Goal: Task Accomplishment & Management: Manage account settings

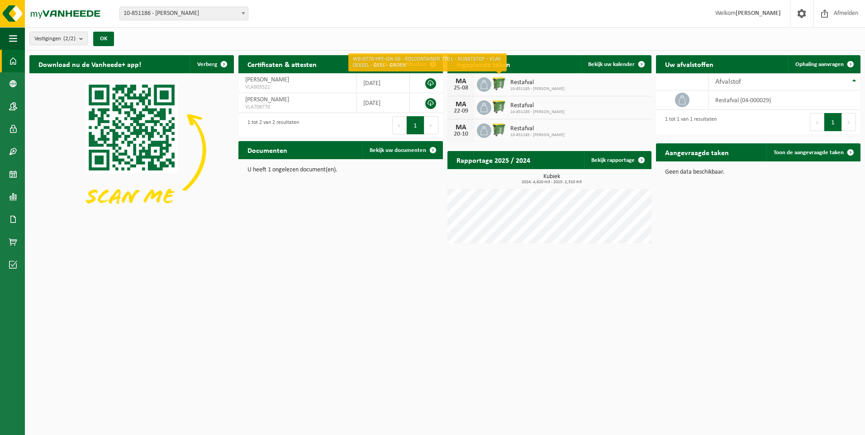
click at [504, 85] on img at bounding box center [499, 83] width 15 height 15
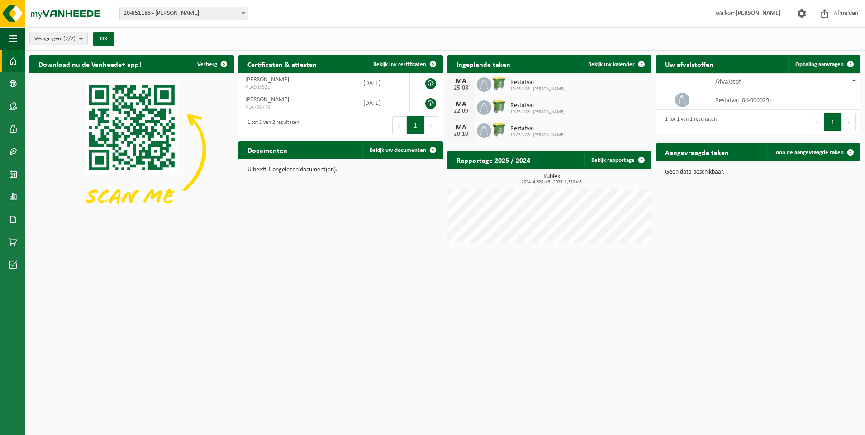
click at [459, 82] on div "MA" at bounding box center [461, 81] width 18 height 7
click at [852, 63] on span at bounding box center [851, 64] width 18 height 18
click at [485, 83] on icon at bounding box center [484, 84] width 9 height 9
click at [616, 64] on span "Bekijk uw kalender" at bounding box center [611, 65] width 47 height 6
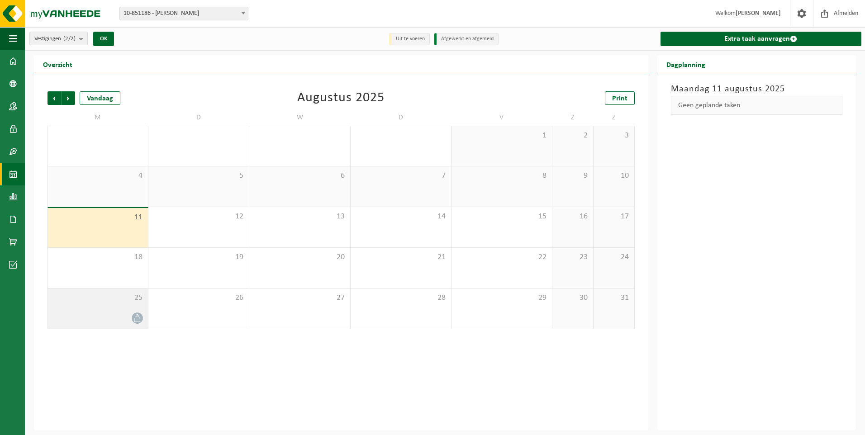
click at [110, 306] on div "25" at bounding box center [98, 309] width 100 height 40
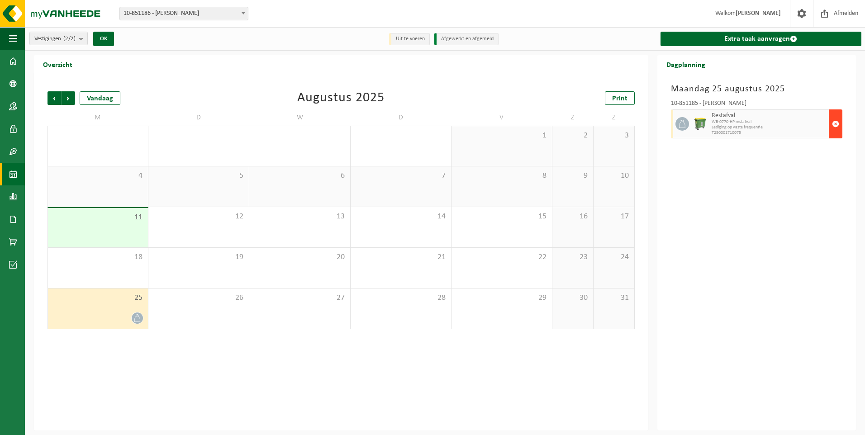
click at [836, 125] on span "button" at bounding box center [835, 124] width 7 height 18
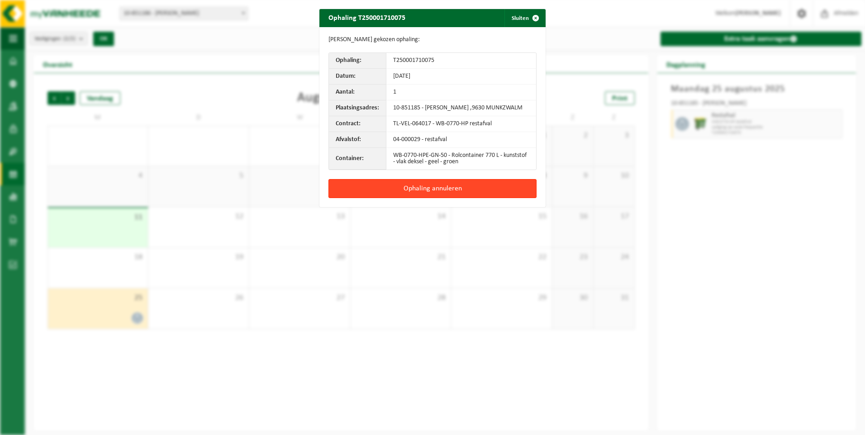
click at [425, 195] on button "Ophaling annuleren" at bounding box center [433, 188] width 208 height 19
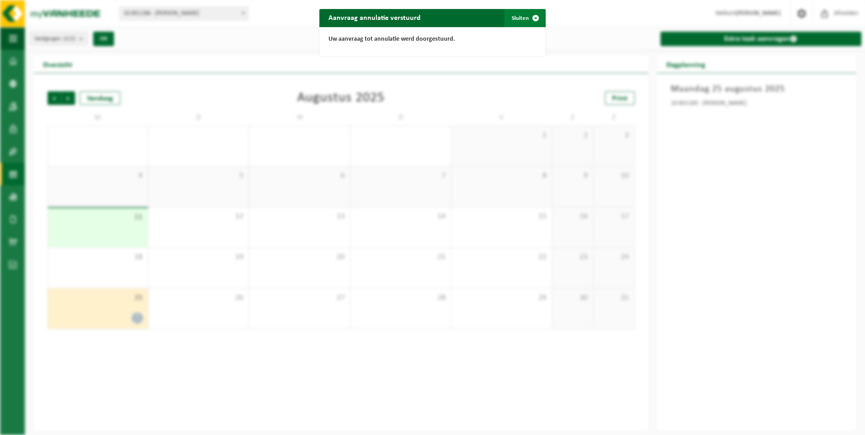
click at [531, 18] on span "button" at bounding box center [536, 18] width 18 height 18
